Goal: Task Accomplishment & Management: Manage account settings

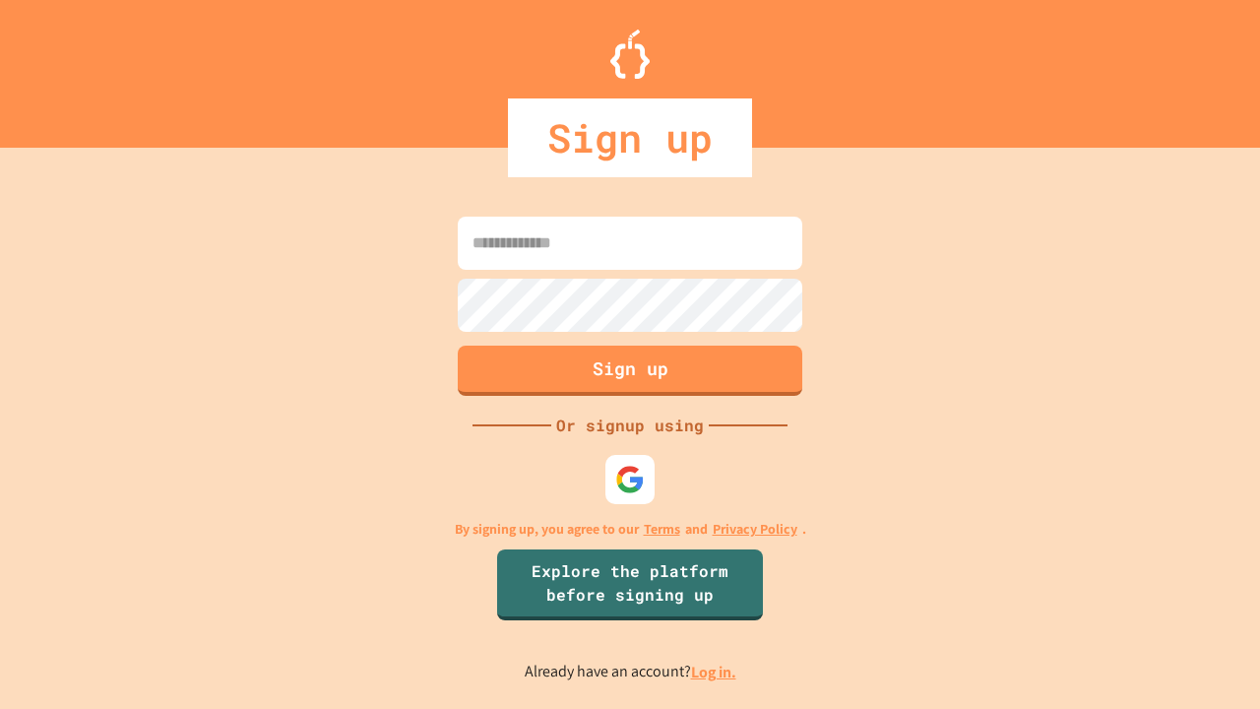
click at [715, 671] on link "Log in." at bounding box center [713, 671] width 45 height 21
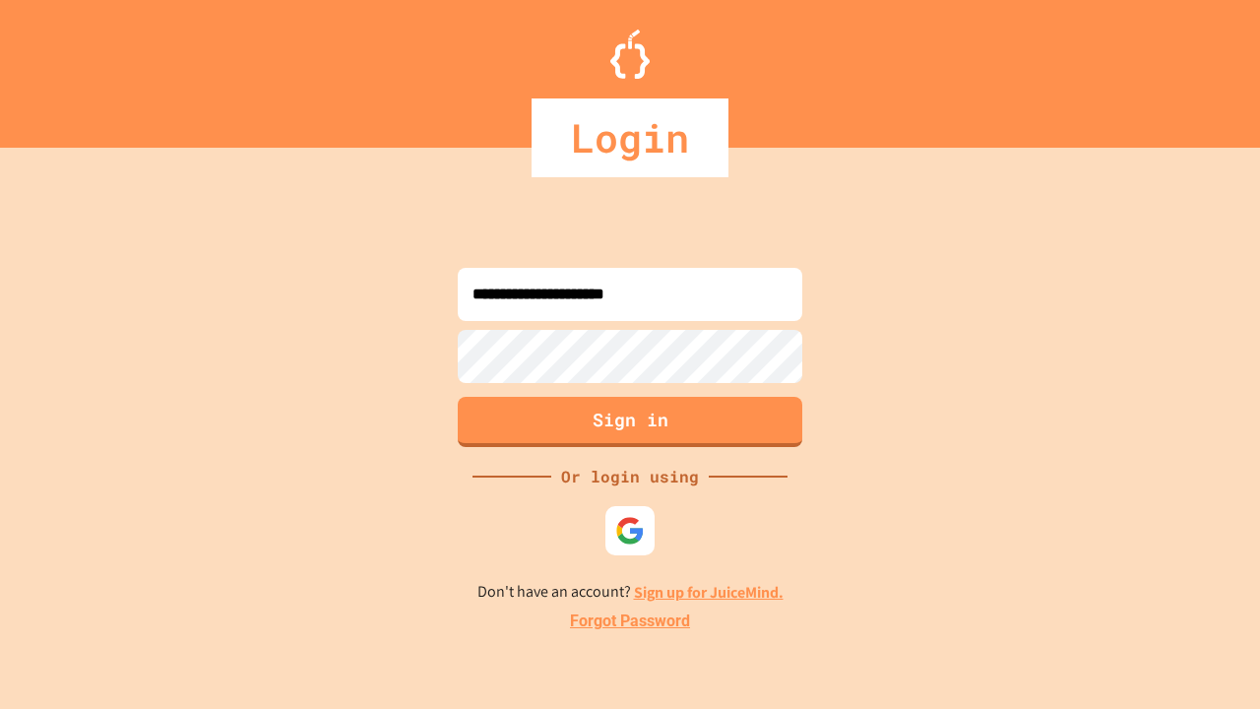
type input "**********"
